Goal: Find specific page/section: Find specific page/section

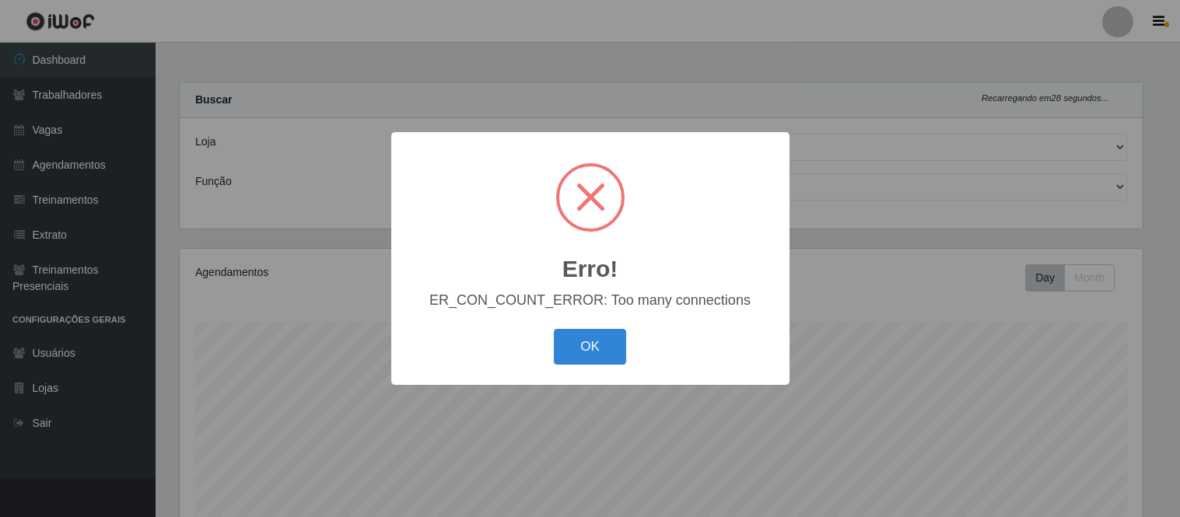
select select "433"
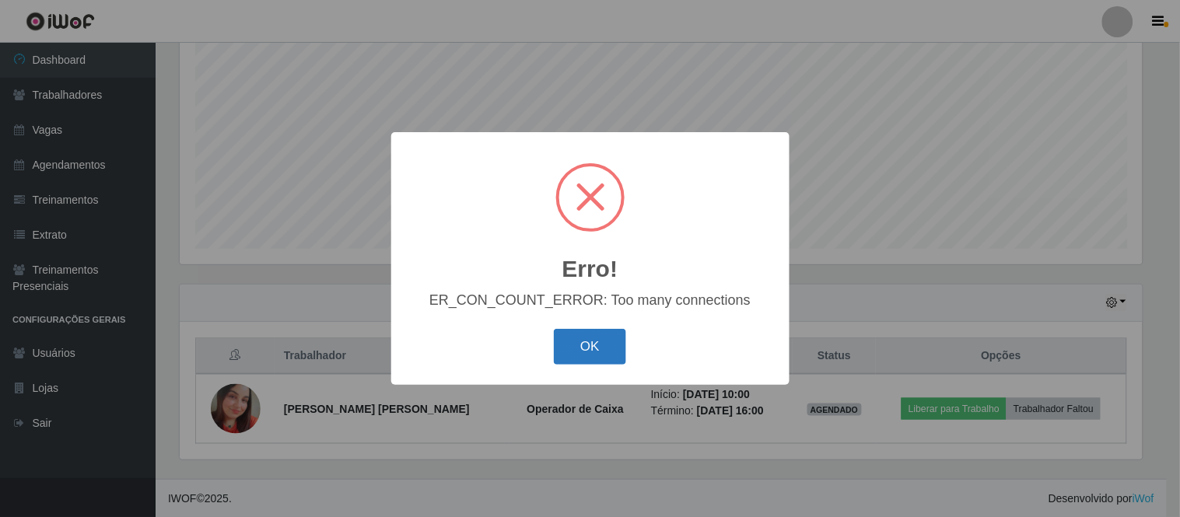
click at [587, 343] on button "OK" at bounding box center [590, 347] width 72 height 37
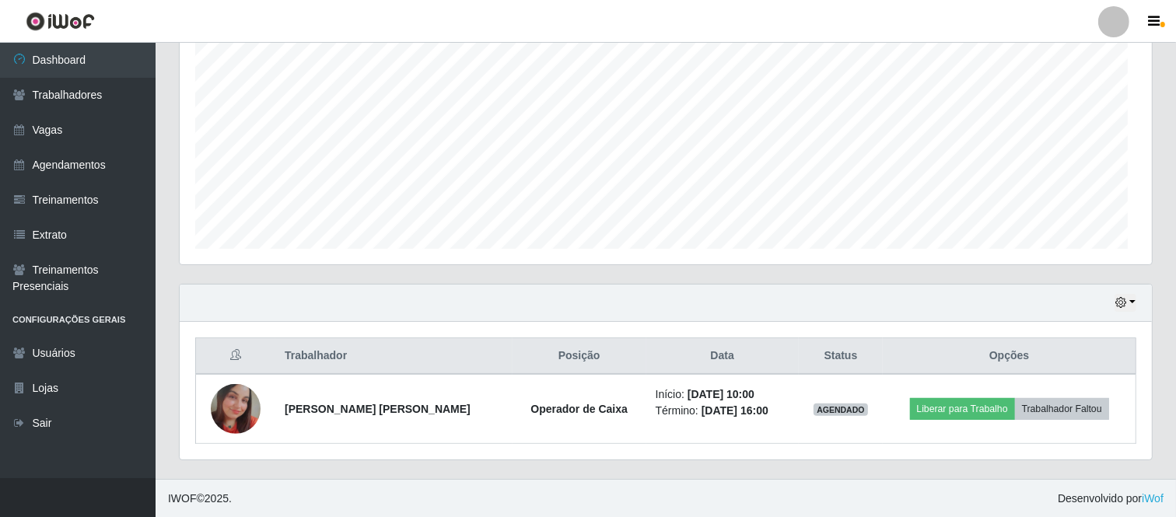
scroll to position [322, 972]
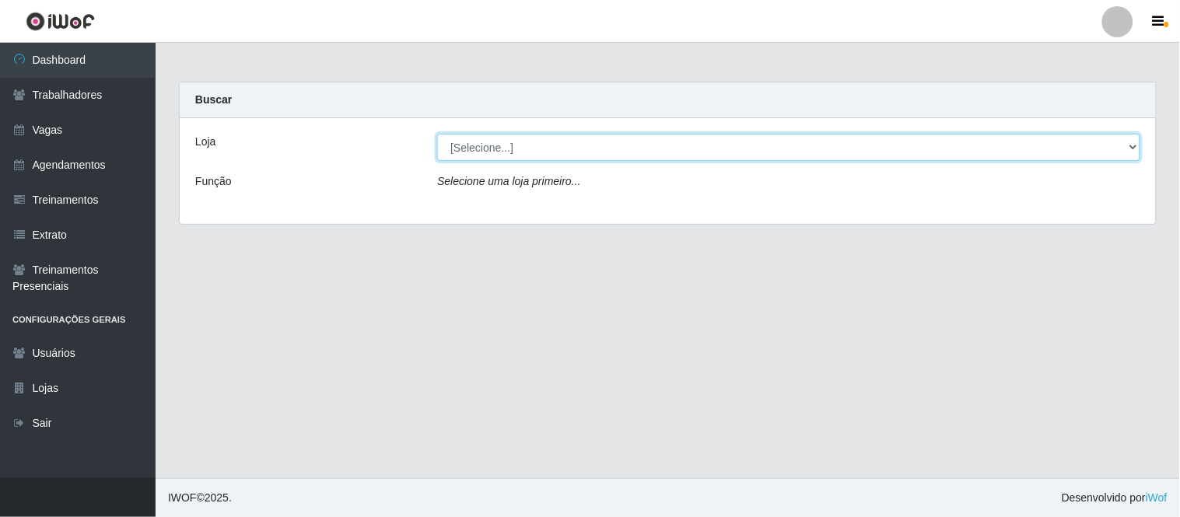
click at [467, 158] on select "[Selecione...] Carnes & Cortes" at bounding box center [788, 147] width 703 height 27
select select "433"
click at [437, 134] on select "[Selecione...] Carnes & Cortes" at bounding box center [788, 147] width 703 height 27
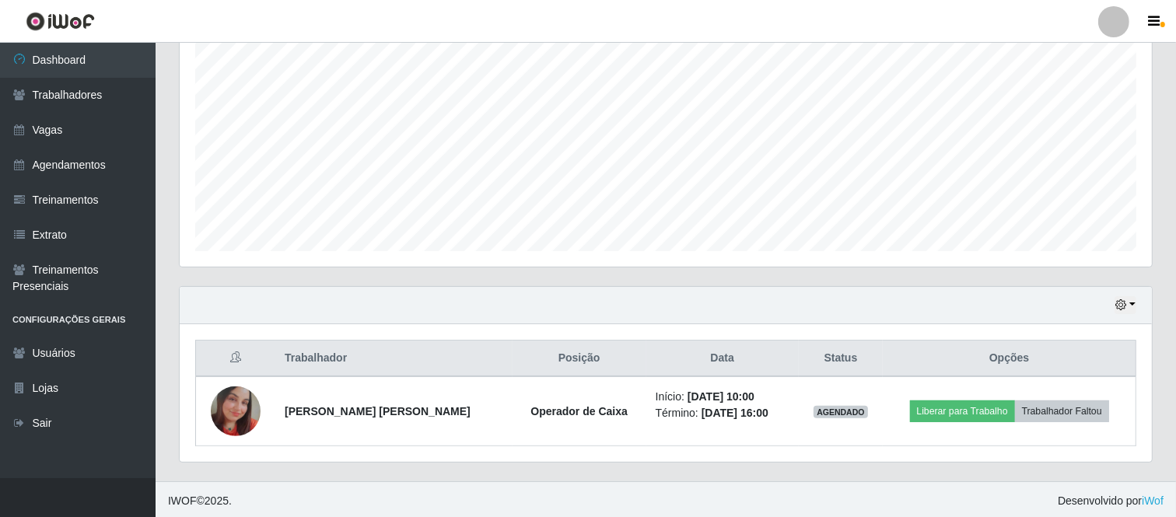
scroll to position [307, 0]
